Goal: Navigation & Orientation: Find specific page/section

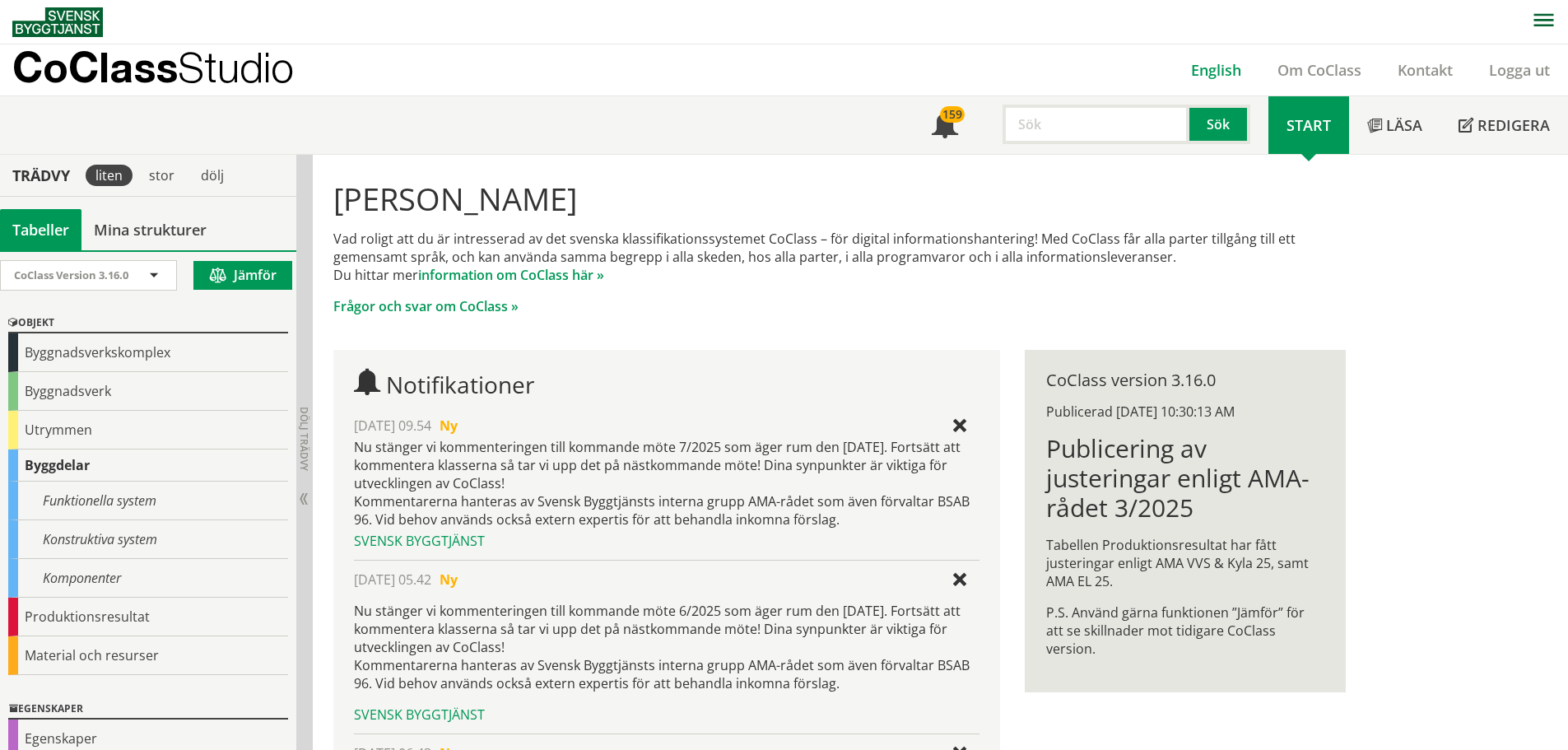
click at [1200, 73] on link "English" at bounding box center [1216, 71] width 86 height 20
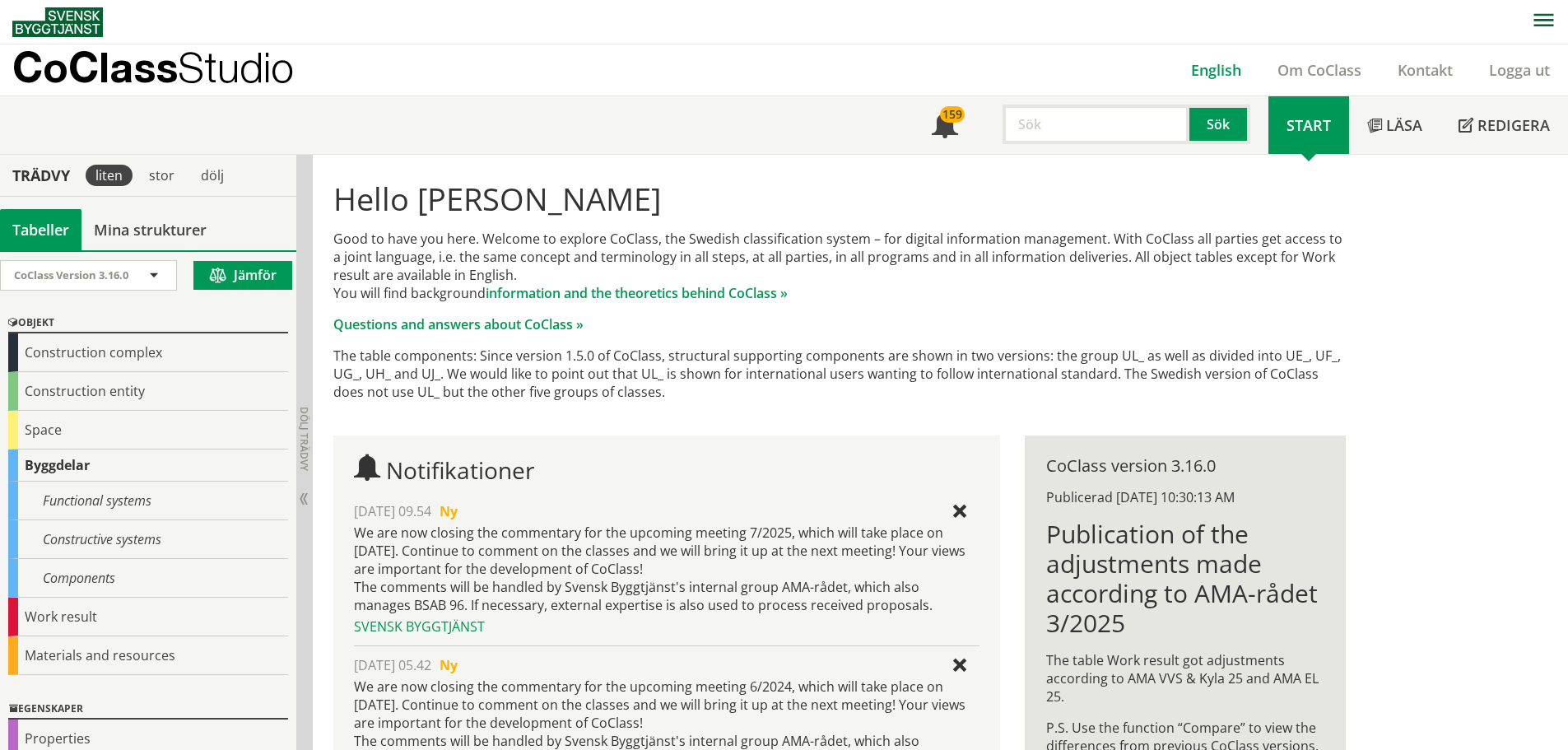
click at [1219, 75] on link "English" at bounding box center [1216, 71] width 86 height 20
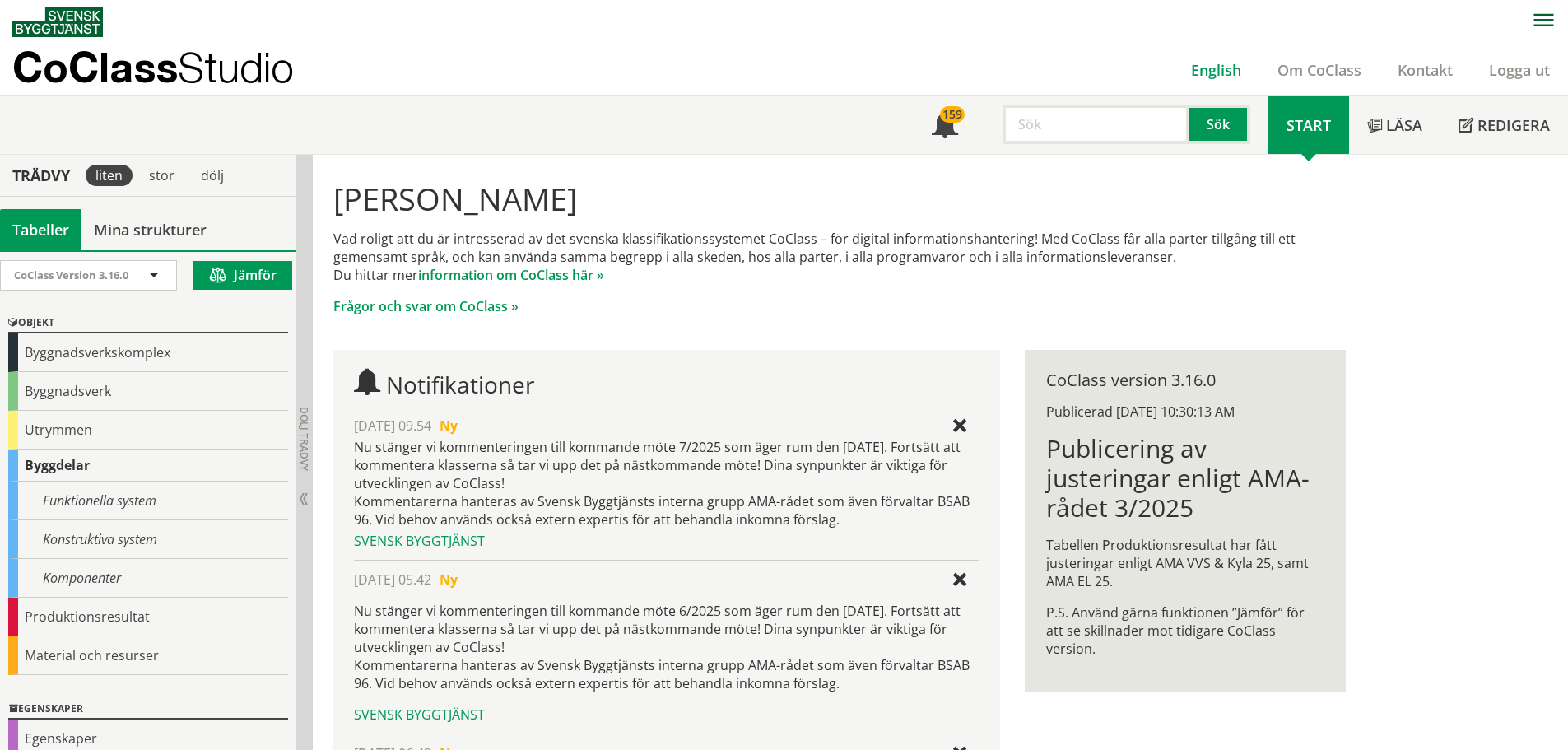
click at [1207, 69] on link "English" at bounding box center [1216, 71] width 86 height 20
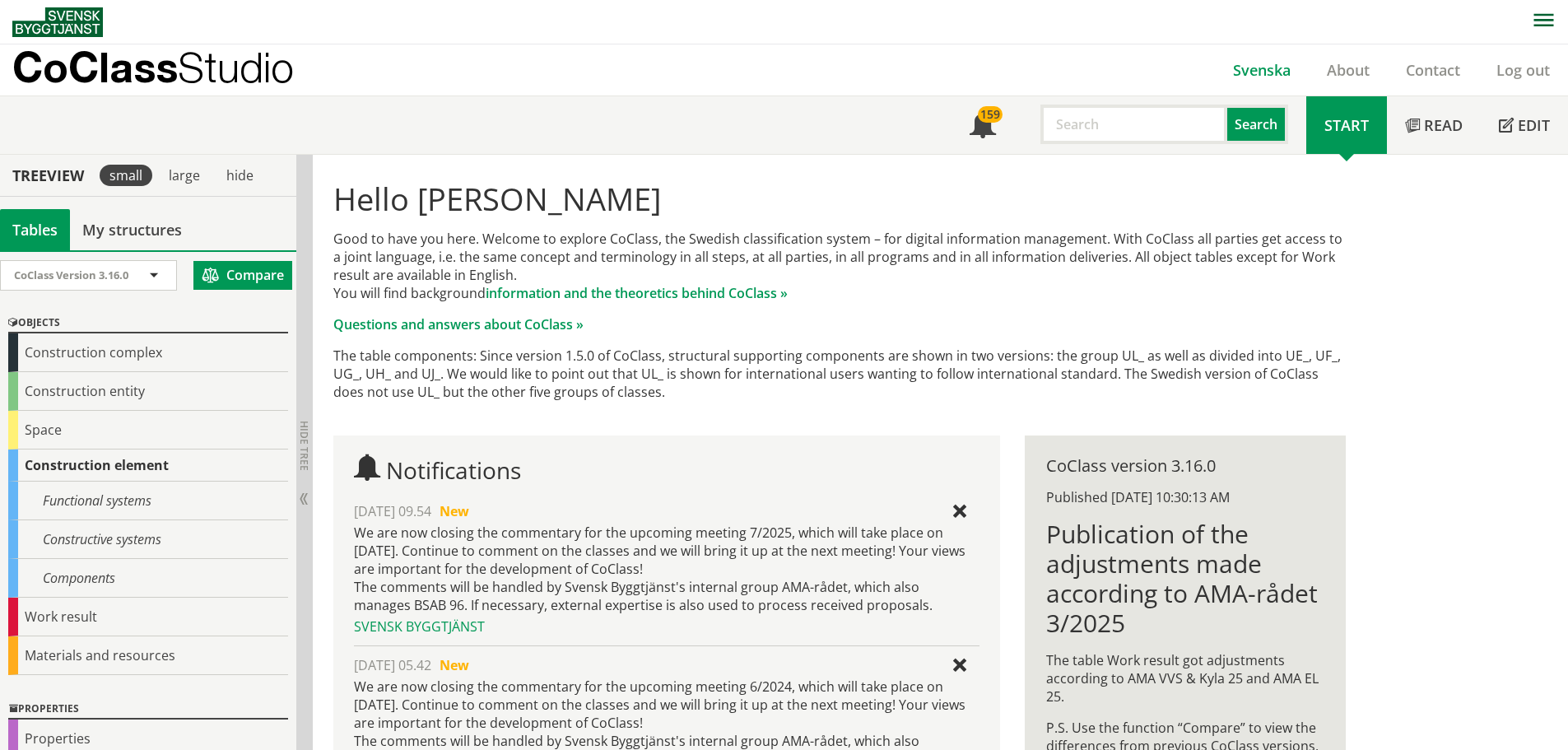
drag, startPoint x: 1256, startPoint y: 70, endPoint x: 1275, endPoint y: 70, distance: 19.0
click at [1256, 70] on link "Svenska" at bounding box center [1262, 71] width 94 height 20
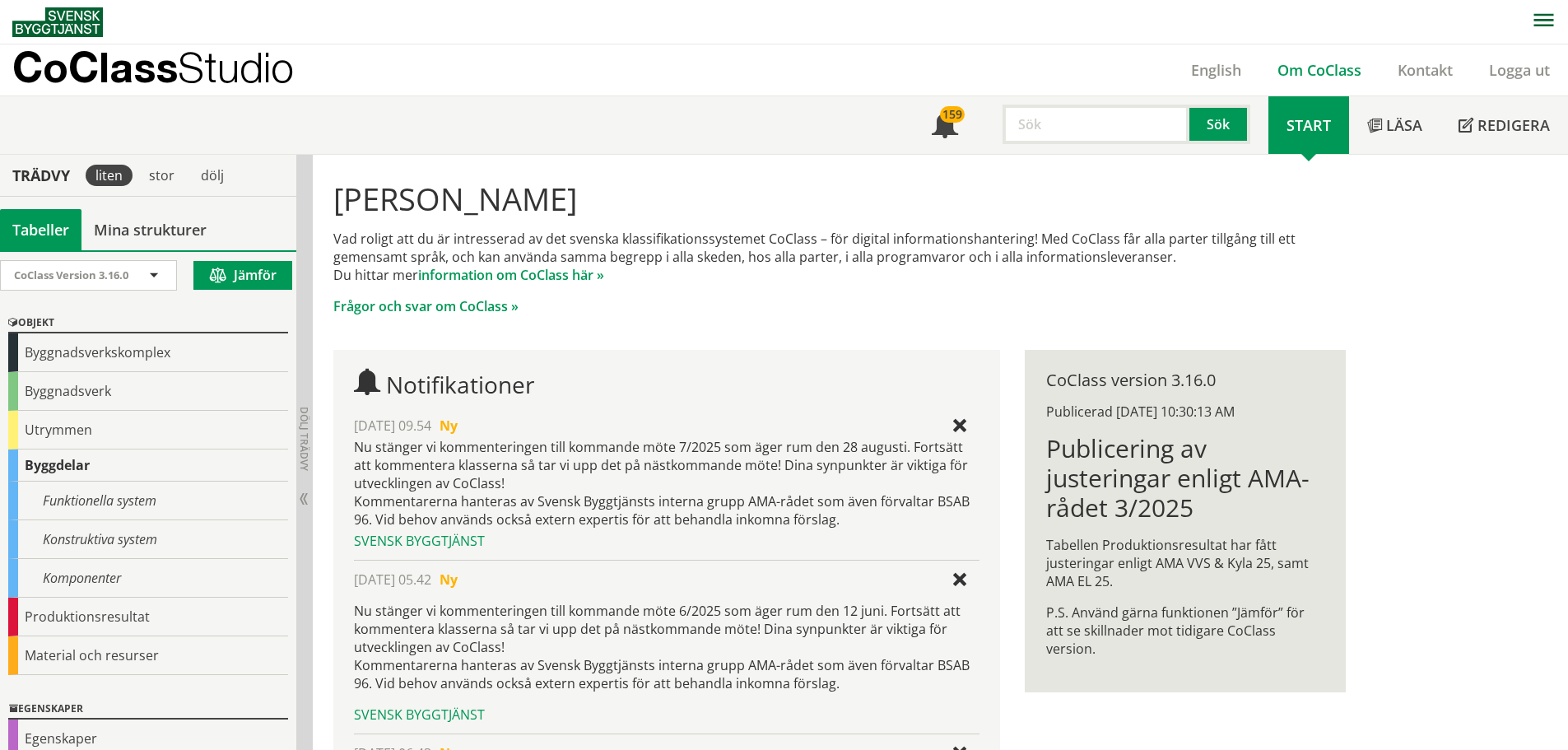
click at [1317, 68] on link "Om CoClass" at bounding box center [1319, 71] width 120 height 20
